Goal: Information Seeking & Learning: Find specific fact

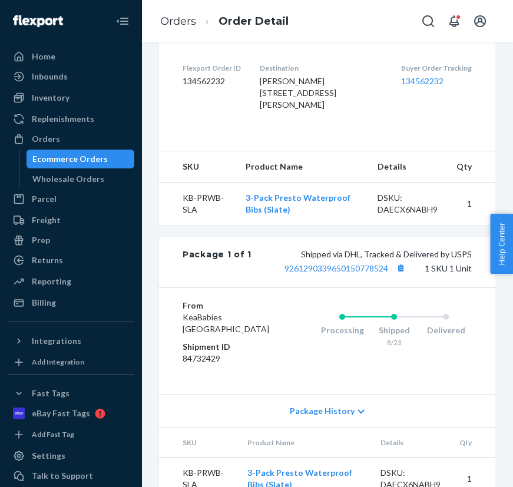
scroll to position [430, 0]
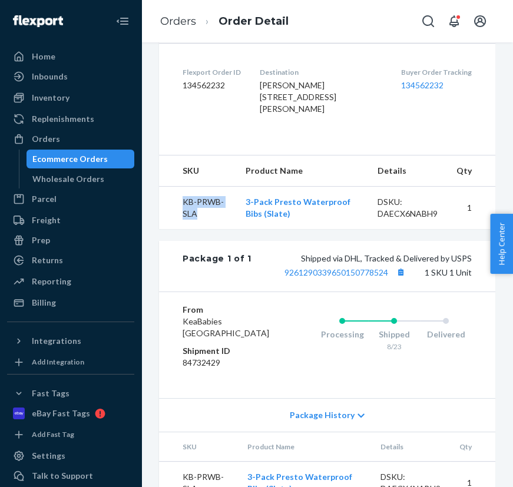
drag, startPoint x: 209, startPoint y: 229, endPoint x: 177, endPoint y: 210, distance: 37.2
click at [177, 210] on td "KB-PRWB-SLA" at bounding box center [197, 207] width 77 height 43
copy td "KB-PRWB-SLA"
drag, startPoint x: 291, startPoint y: 229, endPoint x: 246, endPoint y: 212, distance: 48.5
click at [246, 212] on td "3-Pack Presto Waterproof Bibs (Slate)" at bounding box center [302, 207] width 132 height 43
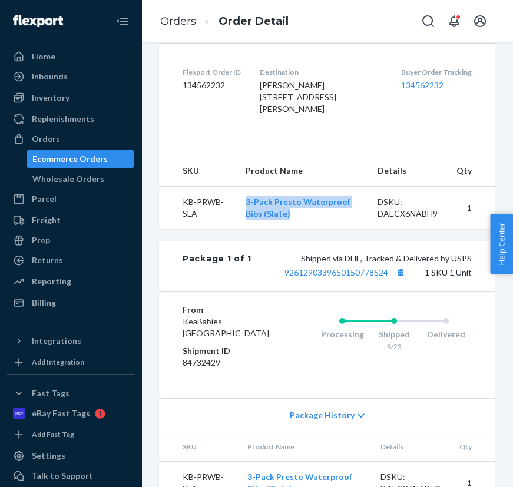
copy link "3-Pack Presto Waterproof Bibs (Slate)"
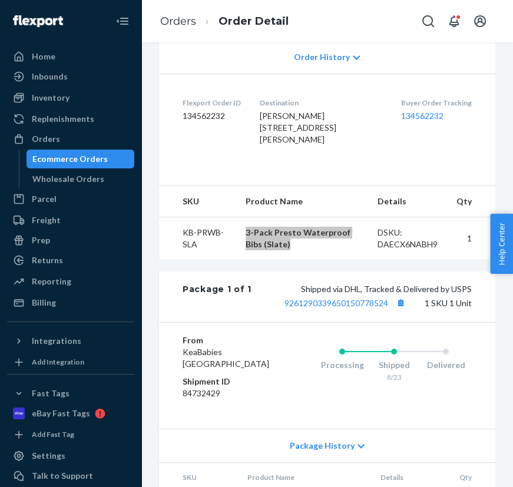
scroll to position [377, 0]
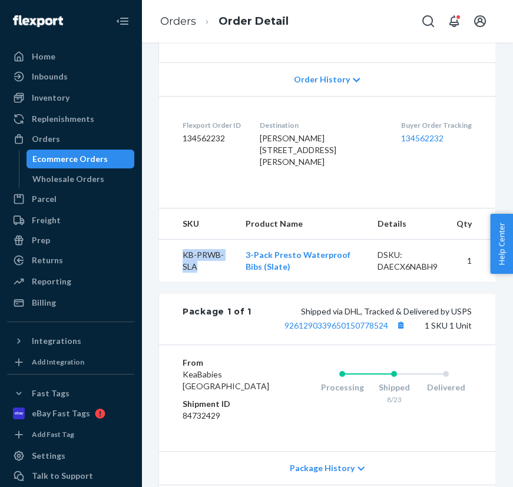
drag, startPoint x: 197, startPoint y: 279, endPoint x: 177, endPoint y: 263, distance: 25.7
click at [177, 263] on td "KB-PRWB-SLA" at bounding box center [197, 260] width 77 height 43
copy td "KB-PRWB-SLA"
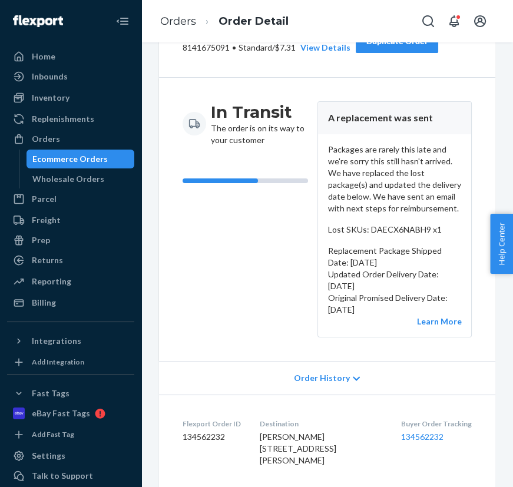
scroll to position [0, 0]
